Goal: Obtain resource: Download file/media

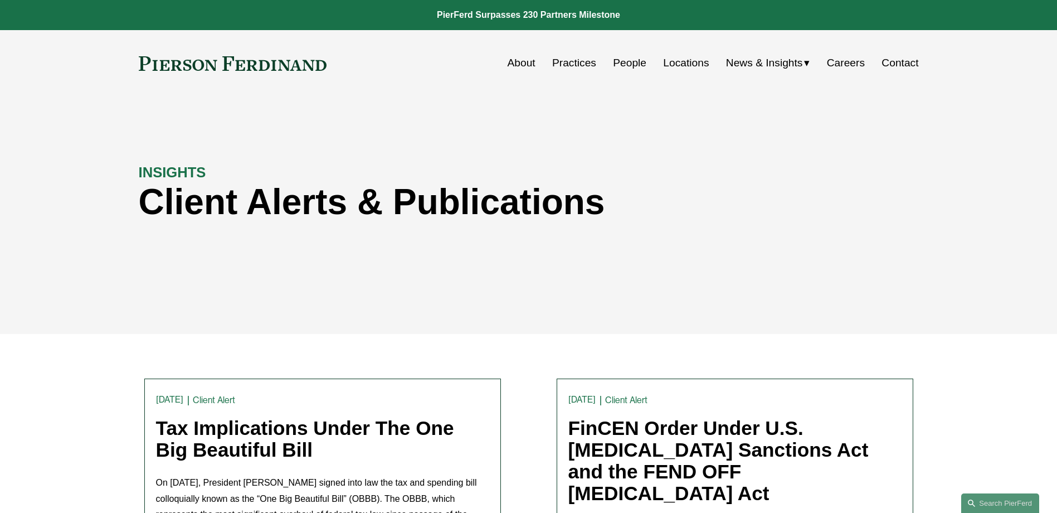
click at [634, 60] on link "People" at bounding box center [629, 62] width 33 height 21
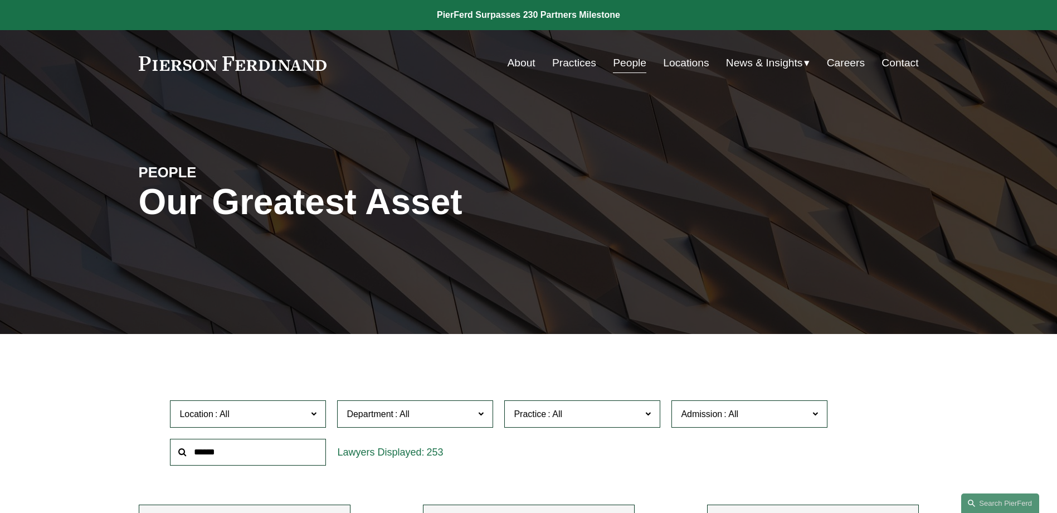
click at [277, 446] on input "text" at bounding box center [248, 452] width 156 height 27
type input "****"
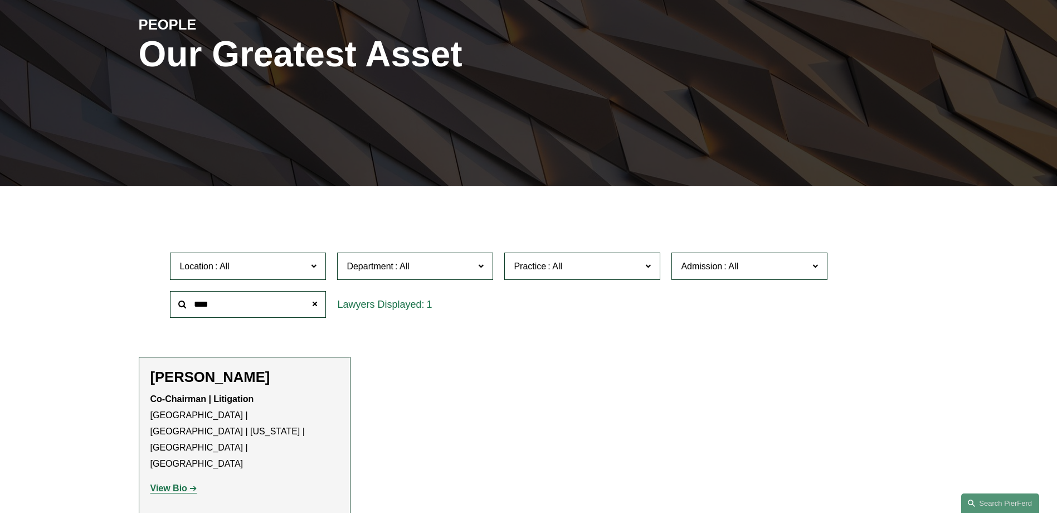
scroll to position [279, 0]
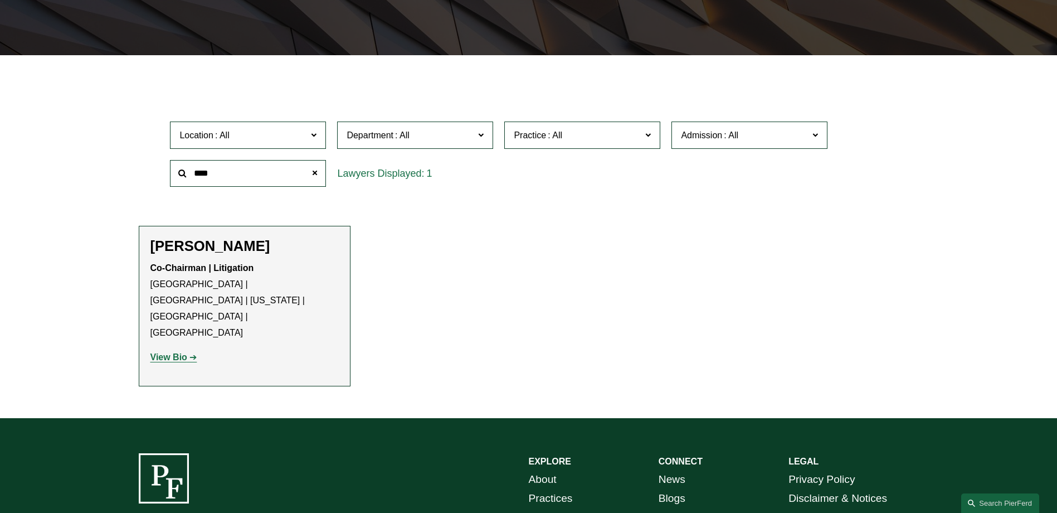
click at [178, 352] on strong "View Bio" at bounding box center [169, 356] width 37 height 9
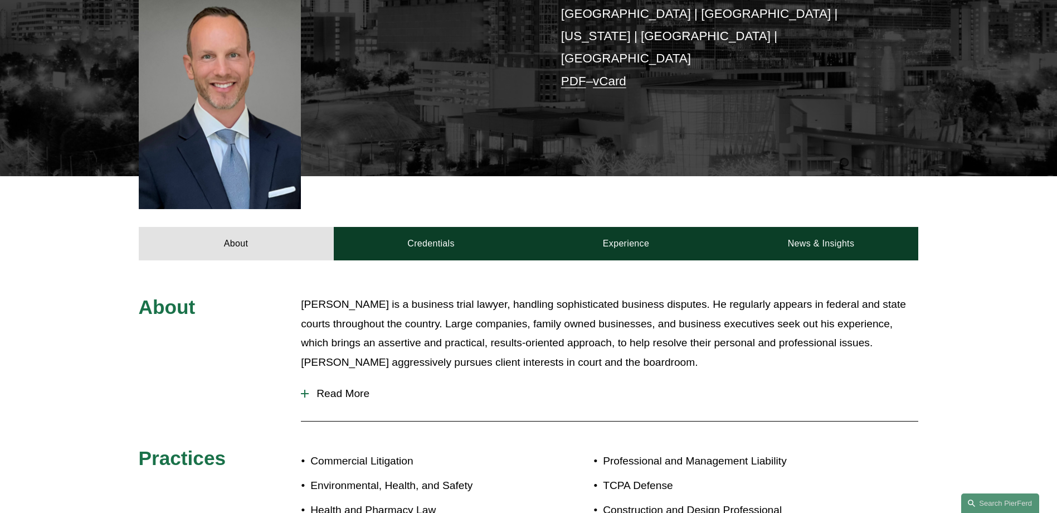
scroll to position [334, 0]
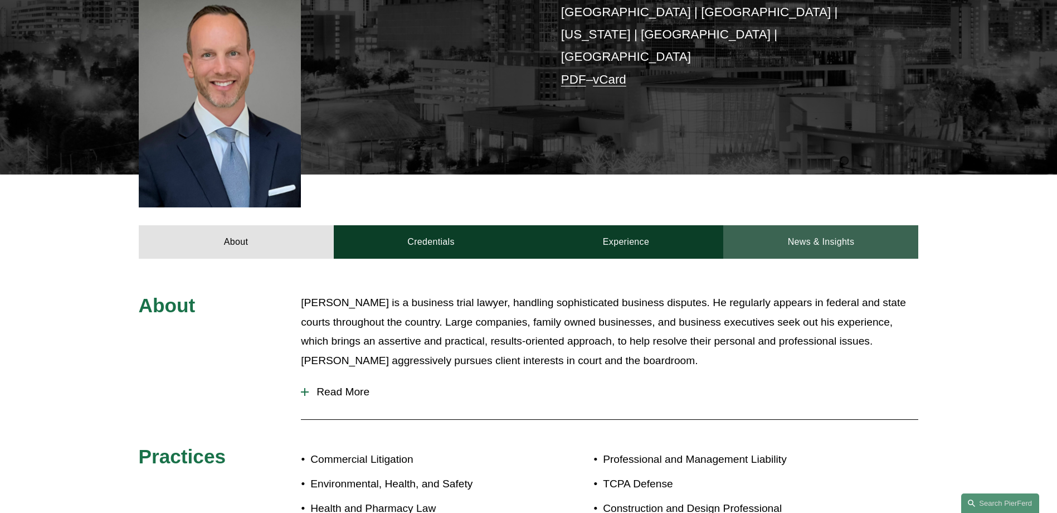
click at [833, 225] on link "News & Insights" at bounding box center [821, 241] width 195 height 33
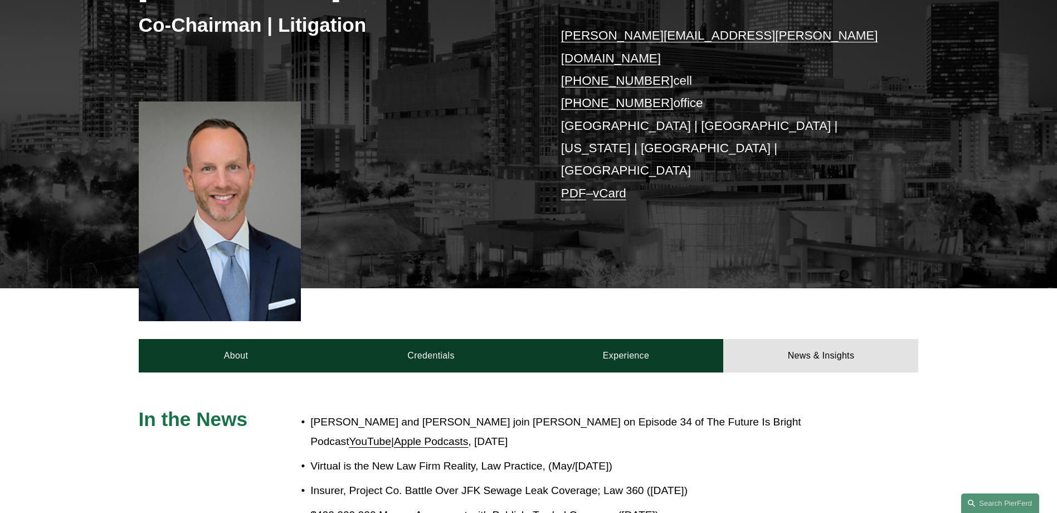
scroll to position [279, 0]
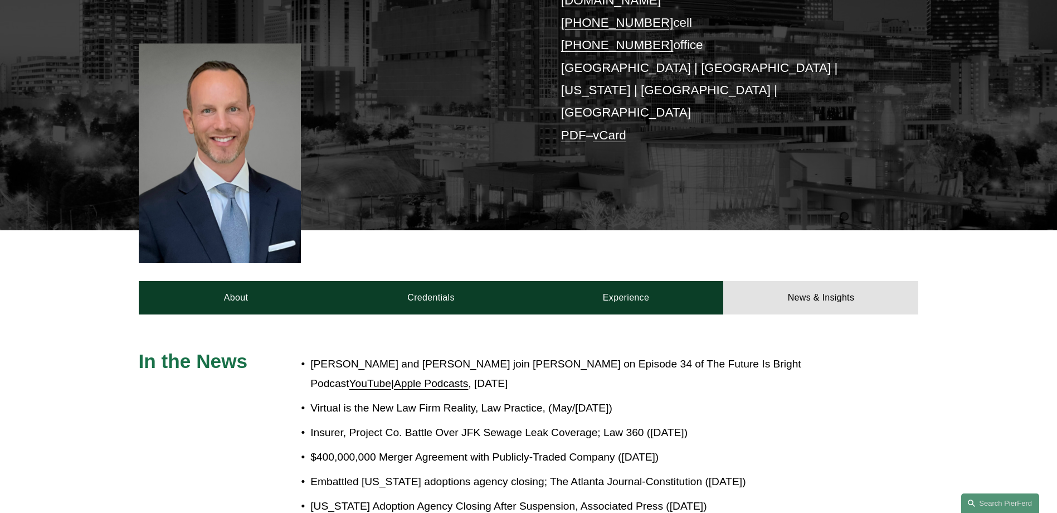
click at [472, 448] on p "$400,000,000 Merger Agreement with Publicly-Traded Company (March 4, 2016)" at bounding box center [565, 458] width 511 height 20
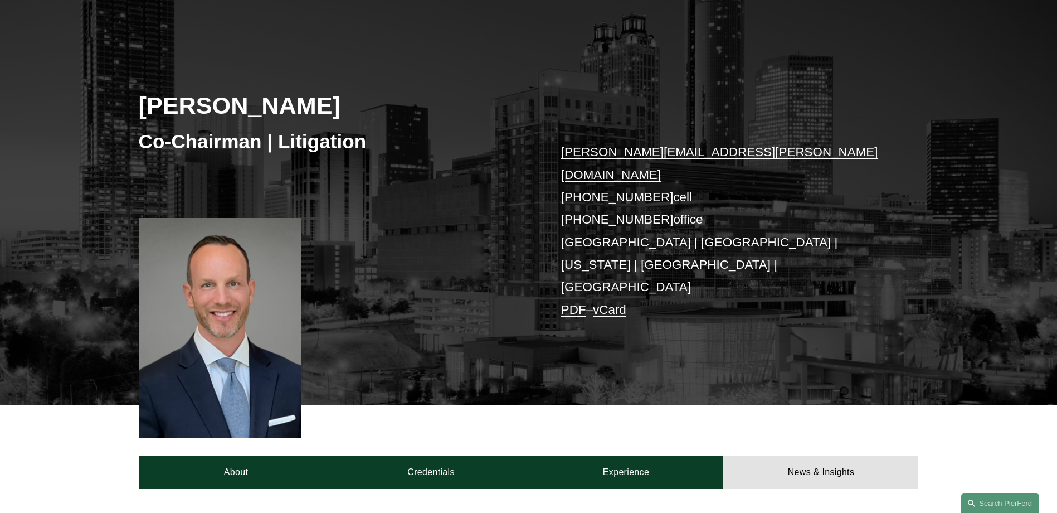
scroll to position [0, 0]
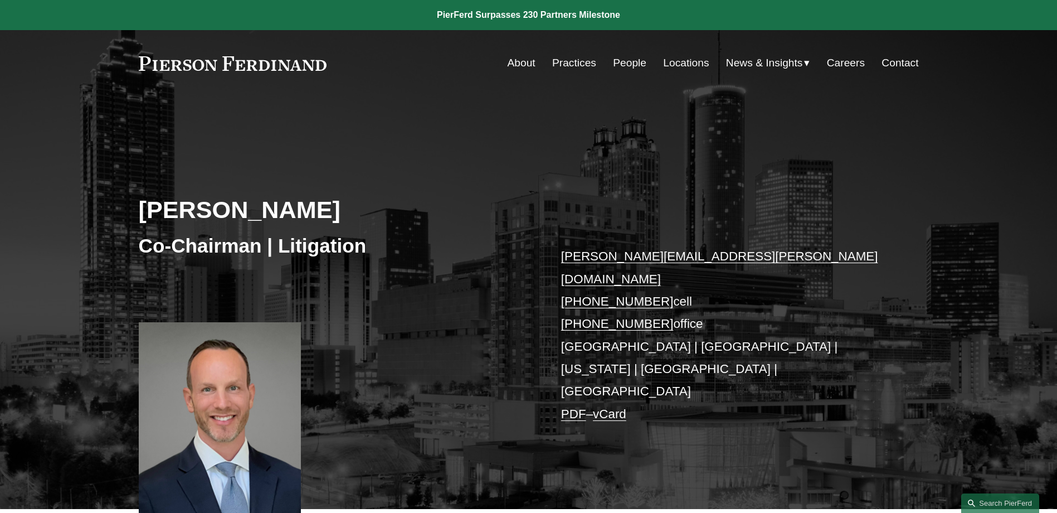
click at [0, 0] on span "Insights" at bounding box center [0, 0] width 0 height 0
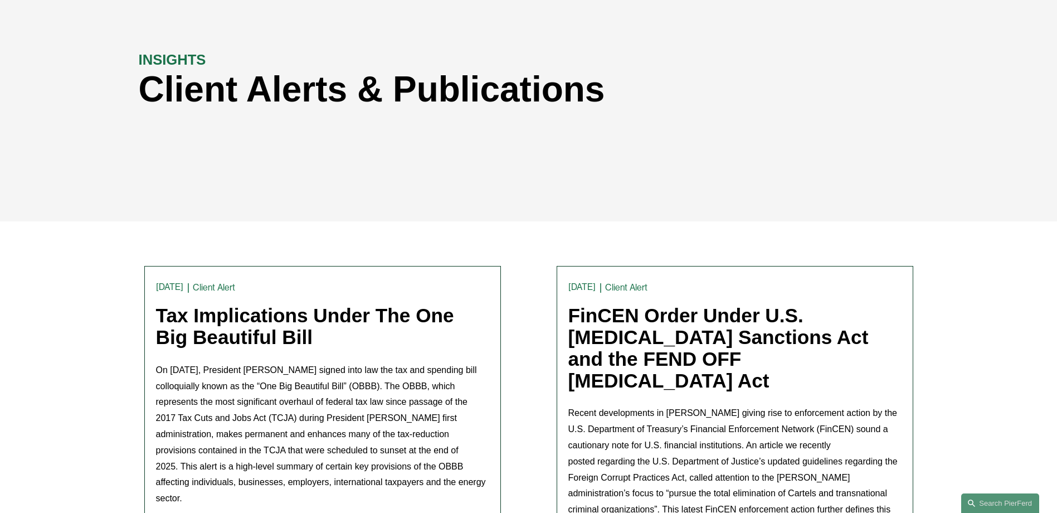
scroll to position [117, 0]
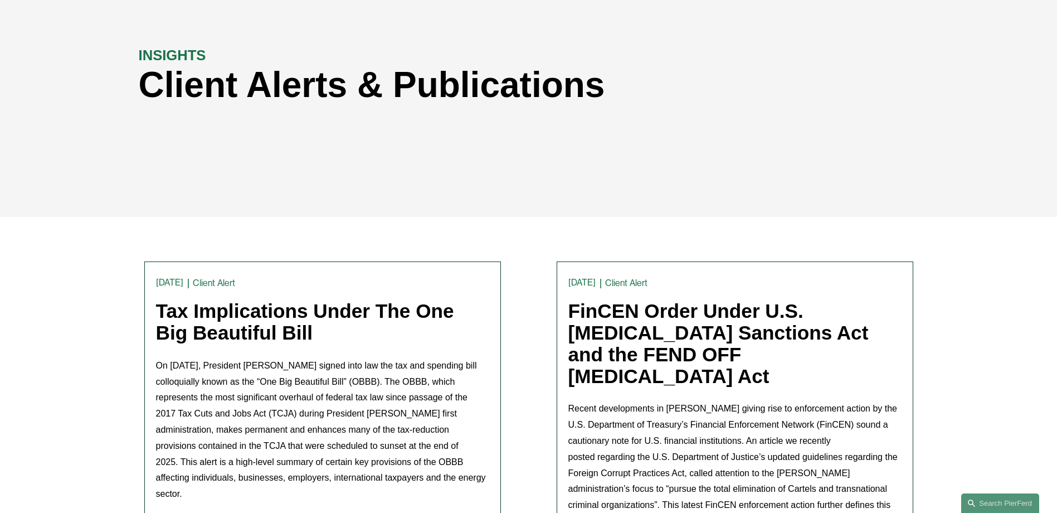
click at [622, 310] on link "FinCEN Order Under U.S. [MEDICAL_DATA] Sanctions Act and the FEND OFF [MEDICAL_…" at bounding box center [719, 343] width 300 height 86
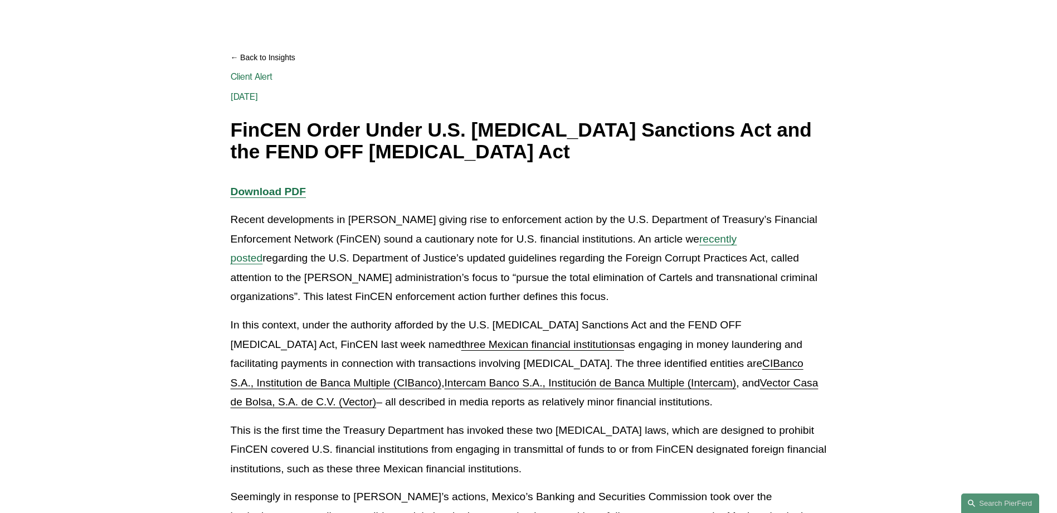
scroll to position [111, 0]
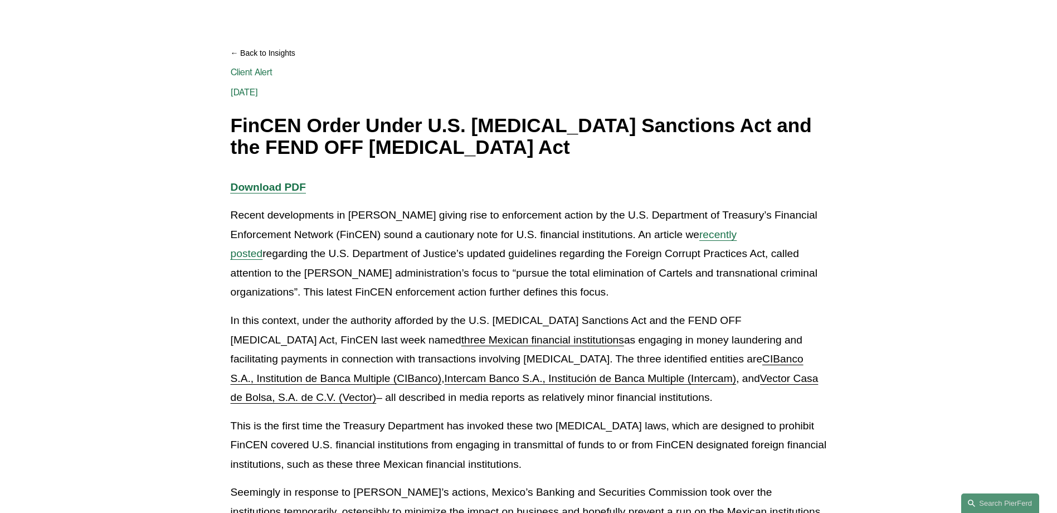
click at [273, 186] on strong "Download PDF" at bounding box center [268, 187] width 75 height 12
